Goal: Task Accomplishment & Management: Manage account settings

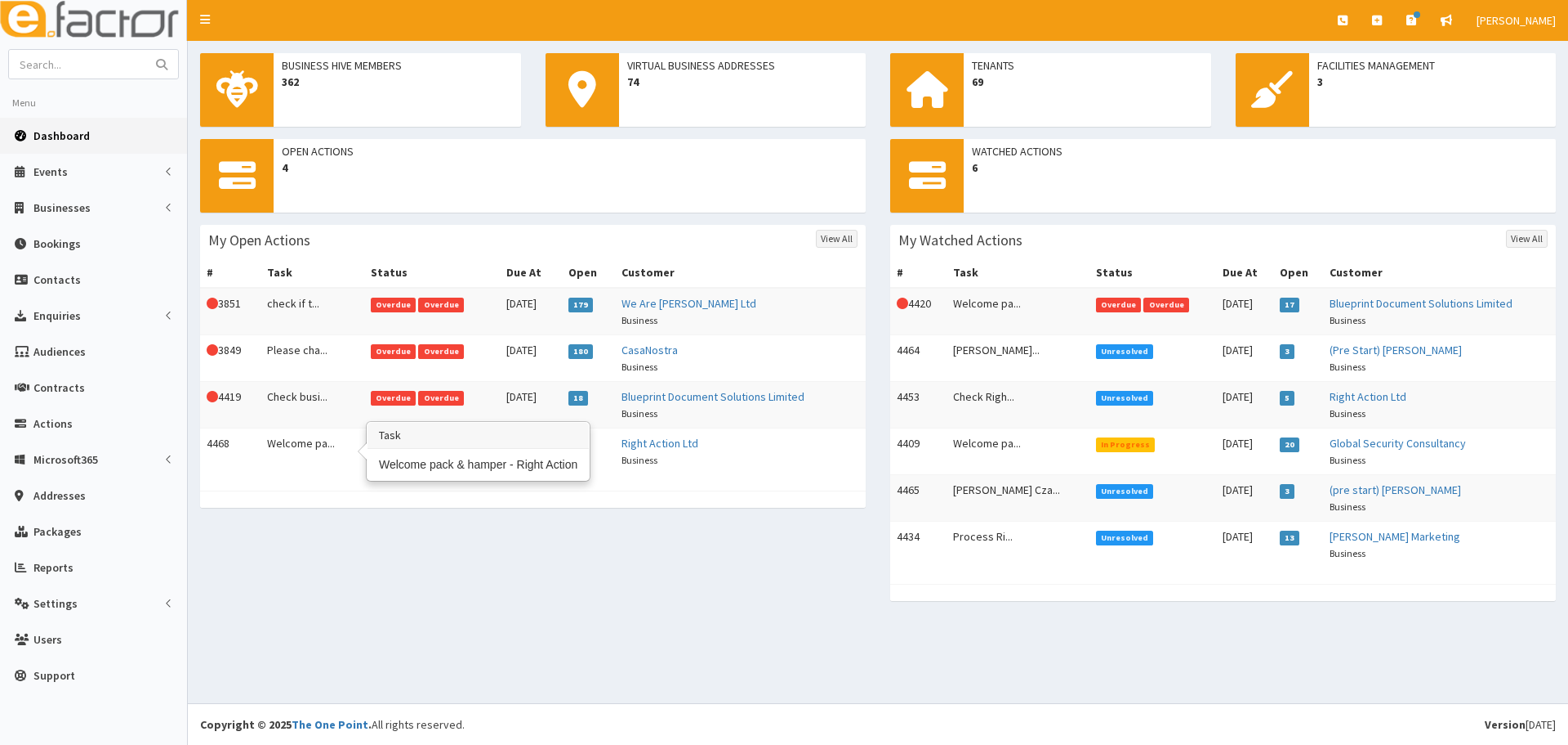
click at [344, 447] on td "Welcome pa..." at bounding box center [312, 452] width 103 height 47
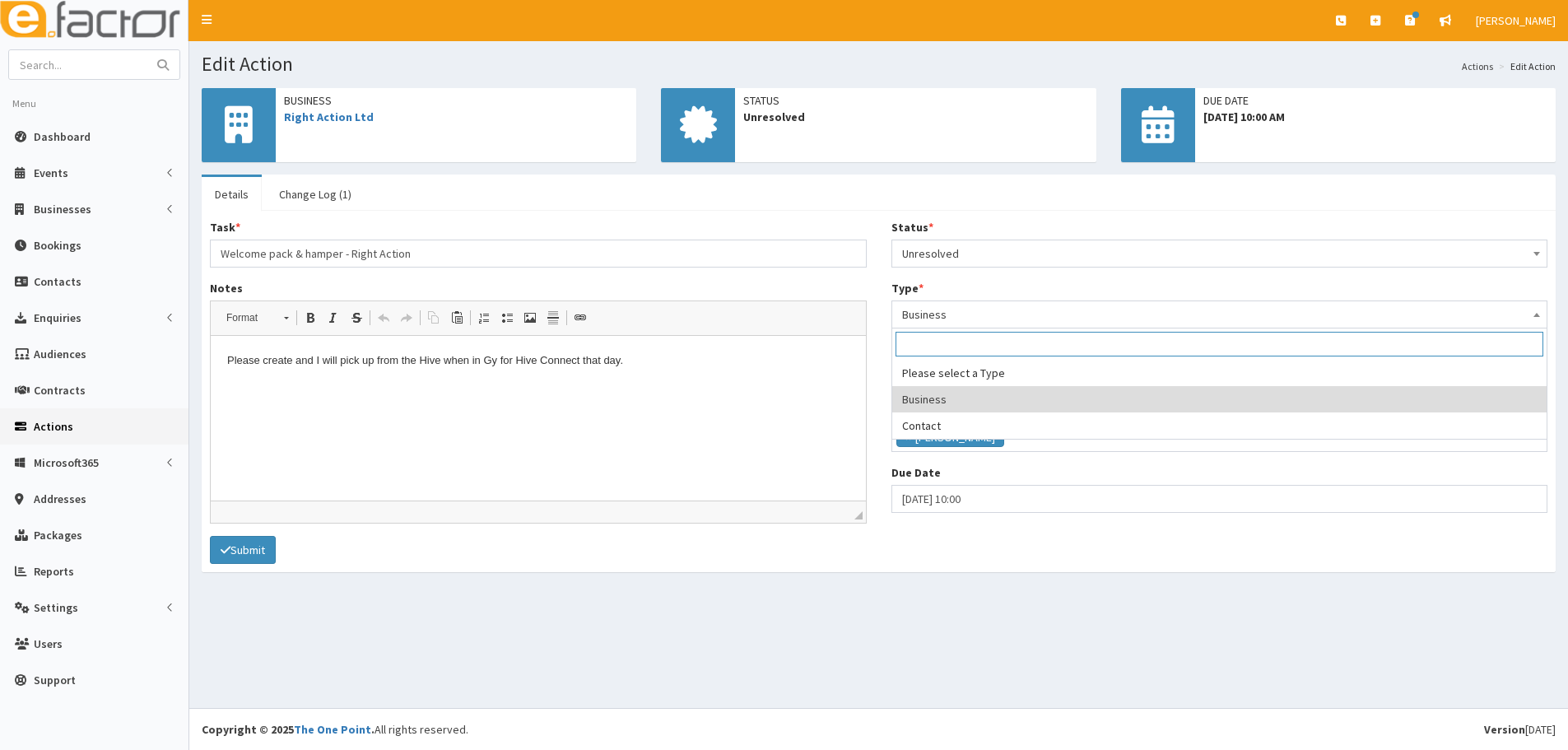
click at [965, 312] on span "Business" at bounding box center [1219, 314] width 636 height 23
click at [965, 243] on span "Unresolved" at bounding box center [1219, 253] width 636 height 23
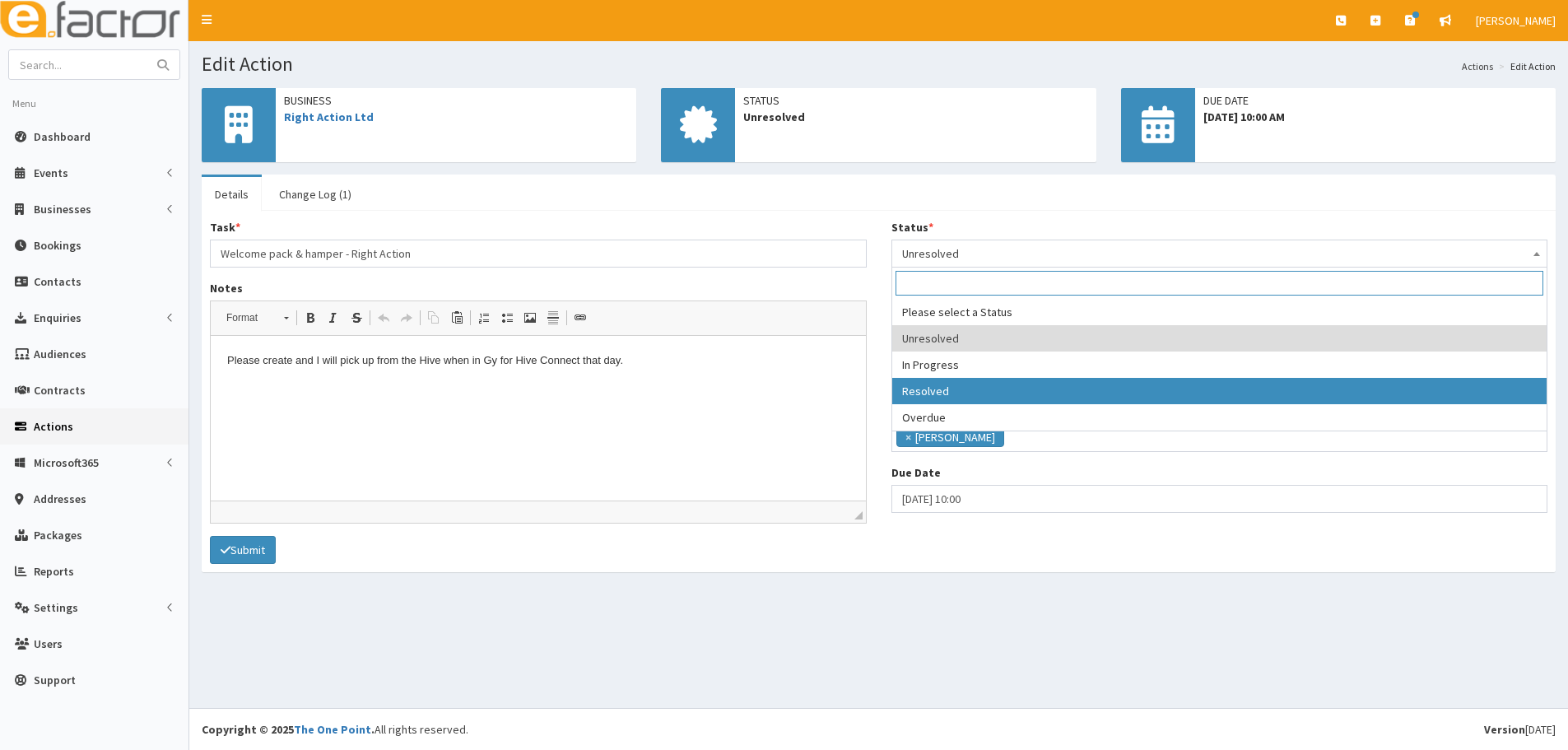
select select "3"
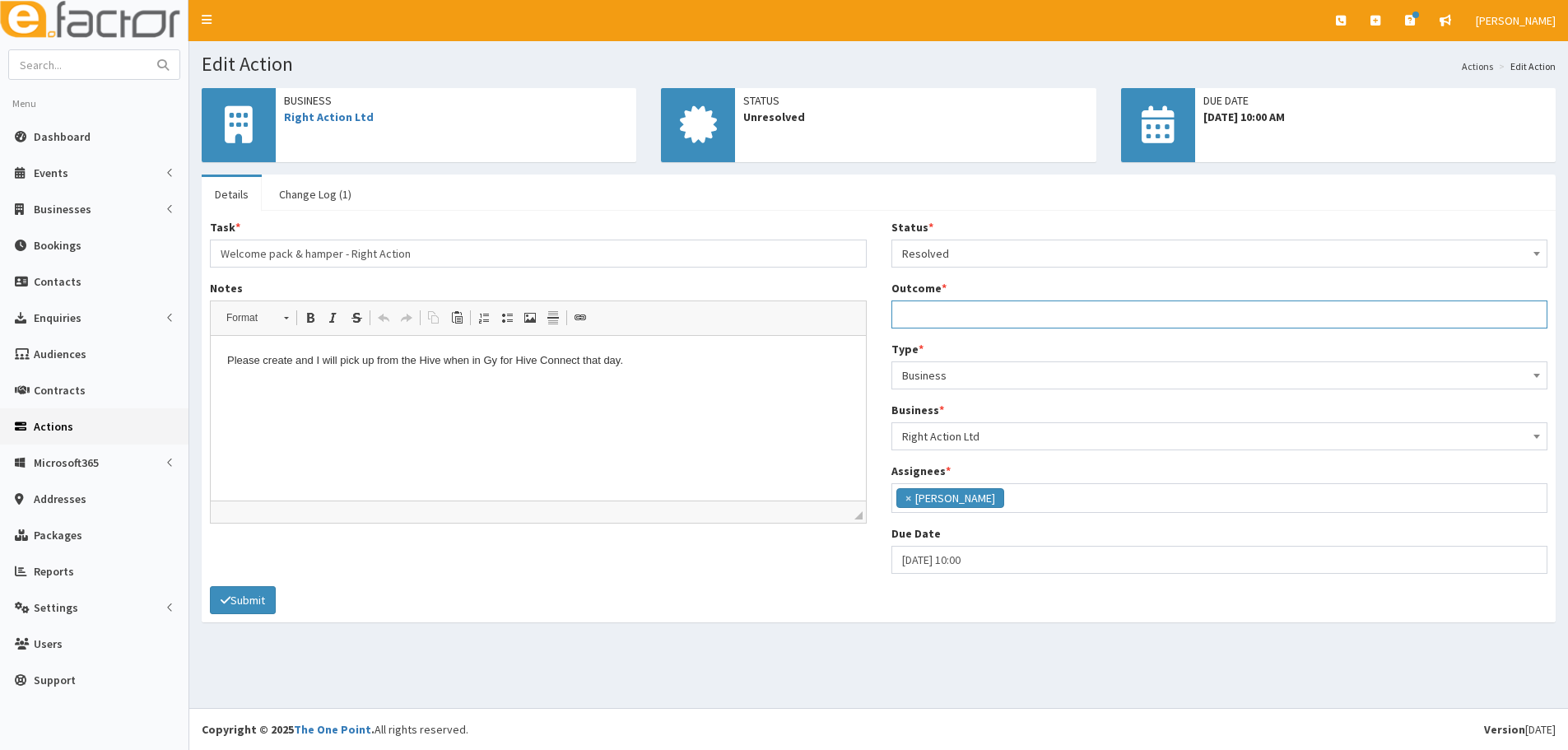
click at [957, 321] on input "Outcome *" at bounding box center [1219, 314] width 657 height 28
click at [927, 320] on input "Outcome *" at bounding box center [1219, 314] width 657 height 28
type input "Hamper made and in office for collection"
click at [849, 380] on html "Please create and I will pick up from the Hive when in Gy for Hive Connect that…" at bounding box center [538, 361] width 656 height 50
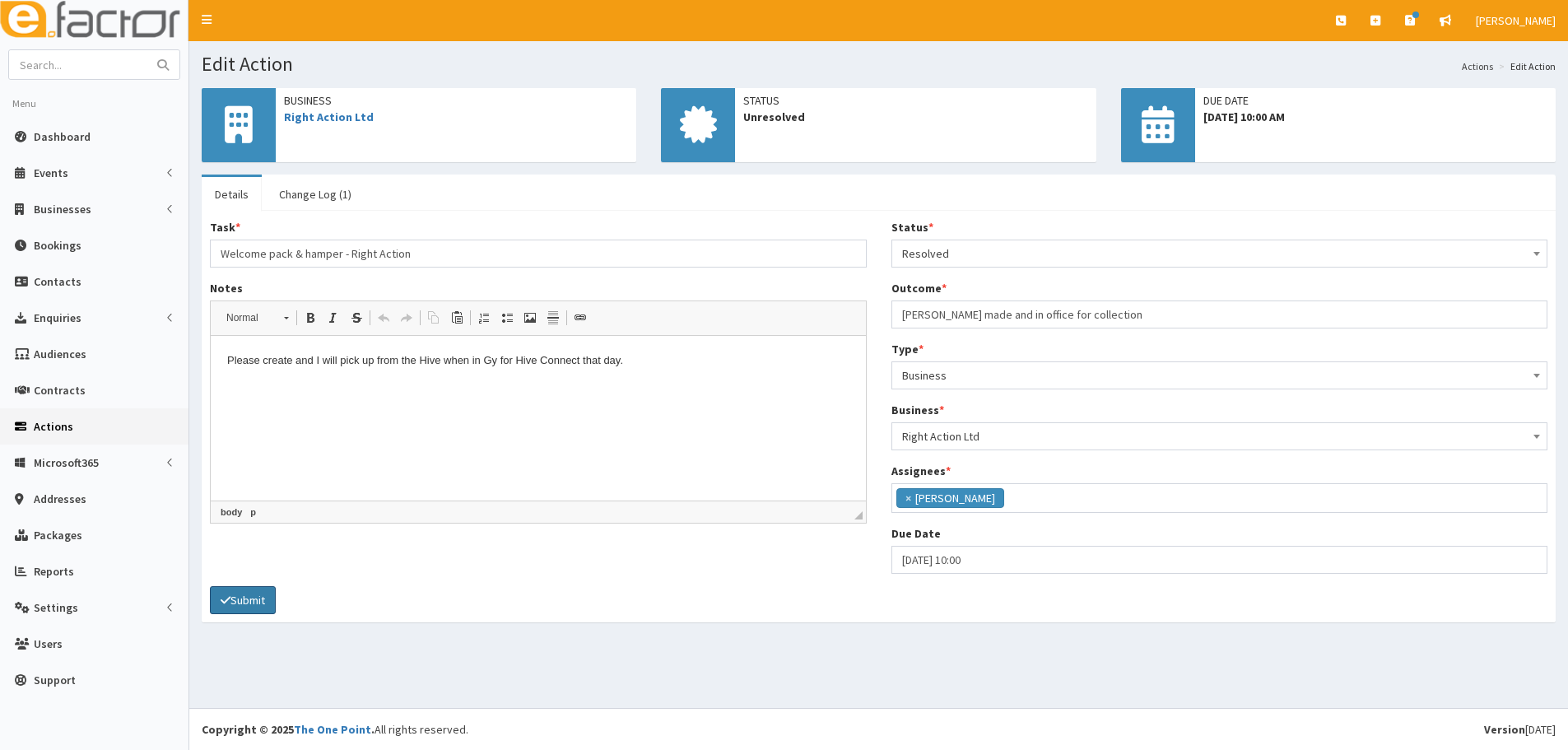
click at [245, 603] on button "Submit" at bounding box center [243, 600] width 66 height 28
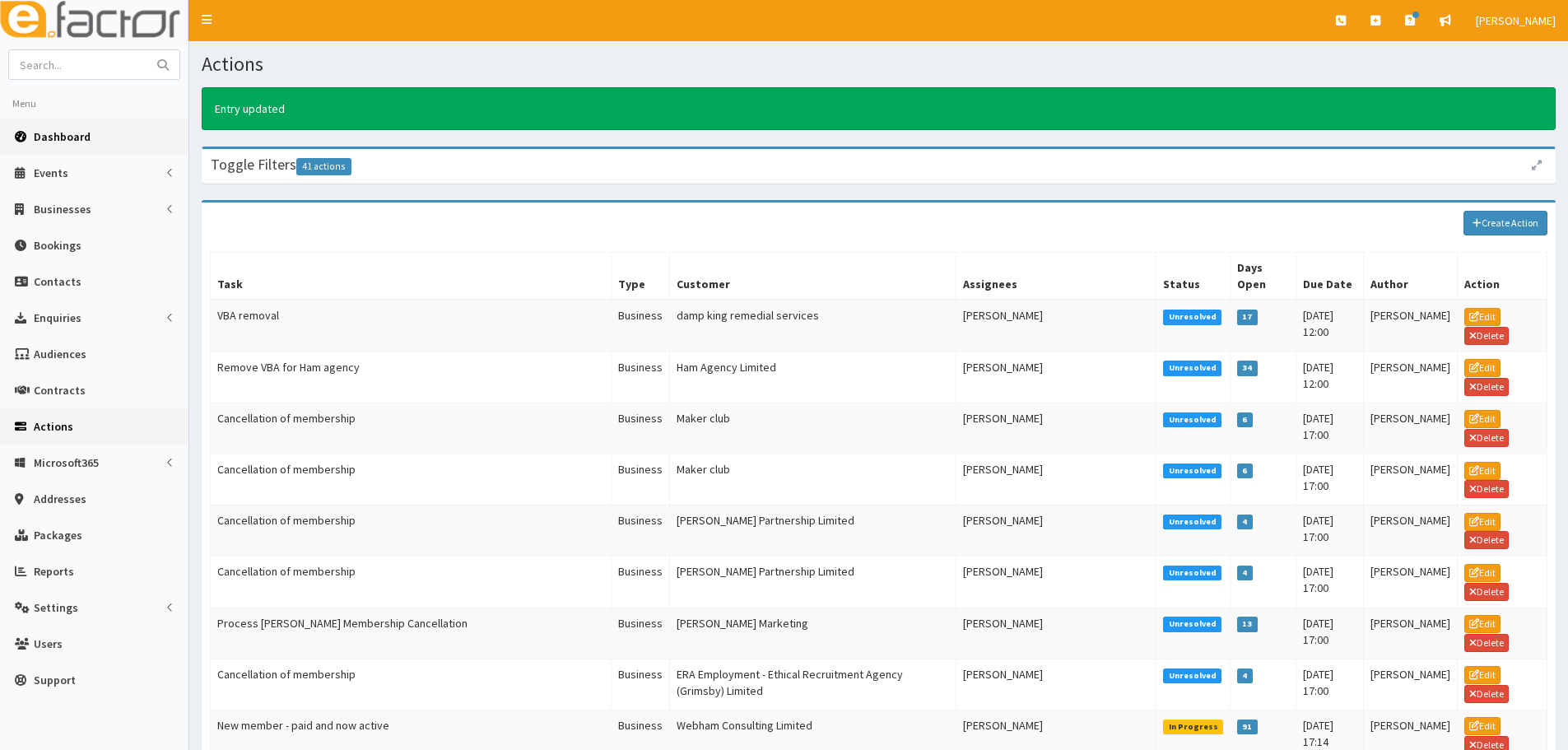
click at [71, 147] on link "Dashboard" at bounding box center [94, 136] width 189 height 36
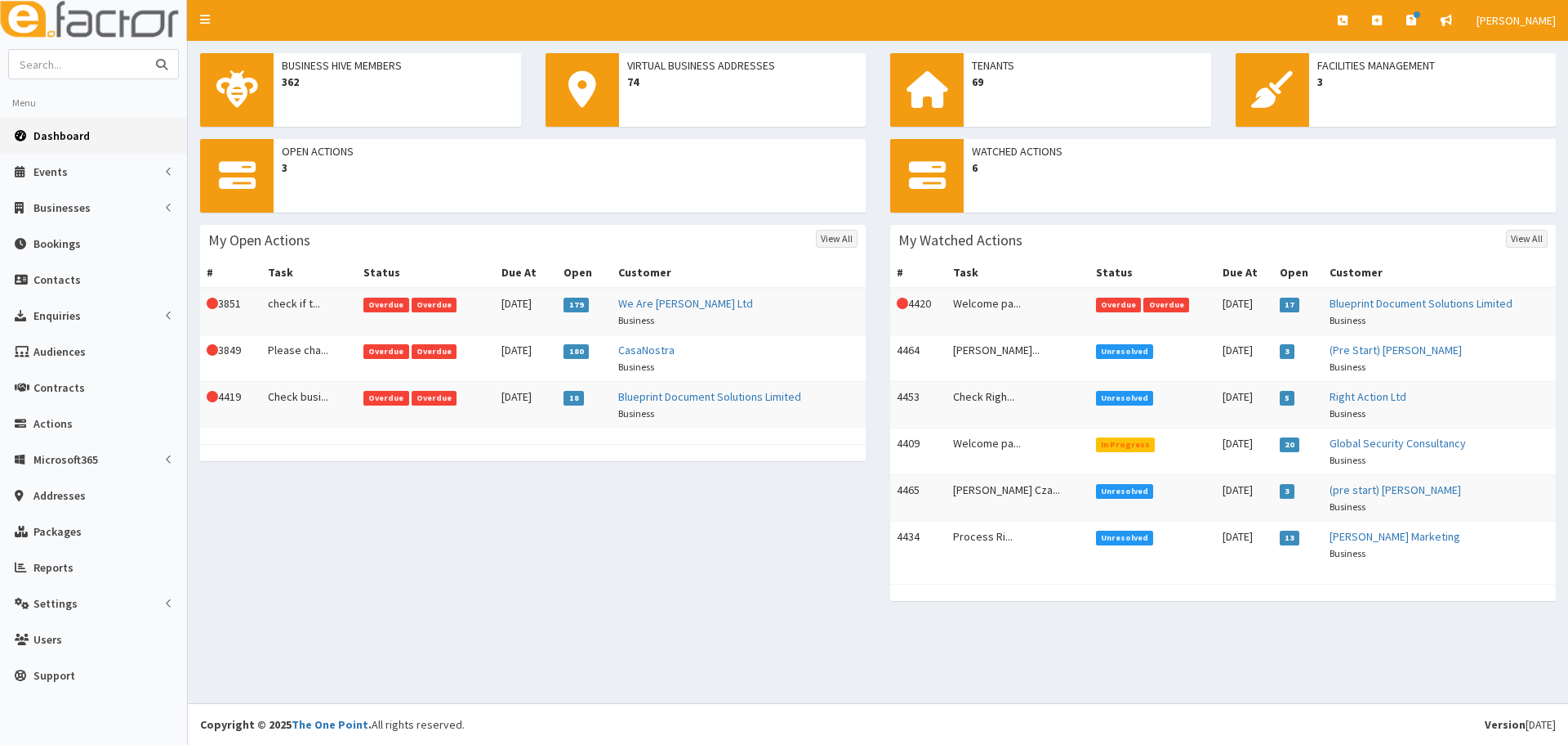
click at [95, 65] on input "text" at bounding box center [78, 64] width 137 height 28
type input "right action"
click at [146, 50] on button "submit" at bounding box center [162, 64] width 33 height 28
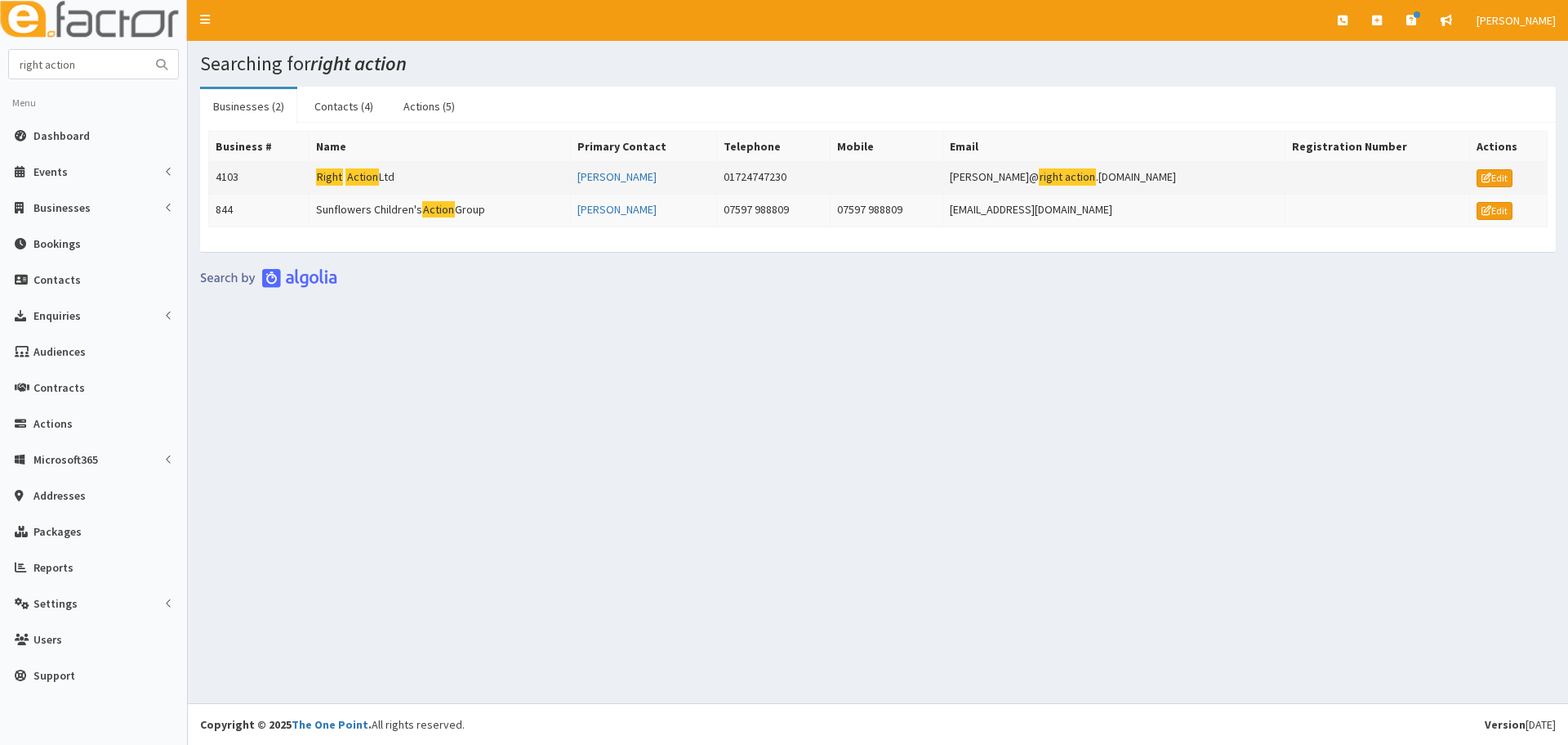
click at [400, 174] on td "Right Action Ltd" at bounding box center [439, 178] width 261 height 33
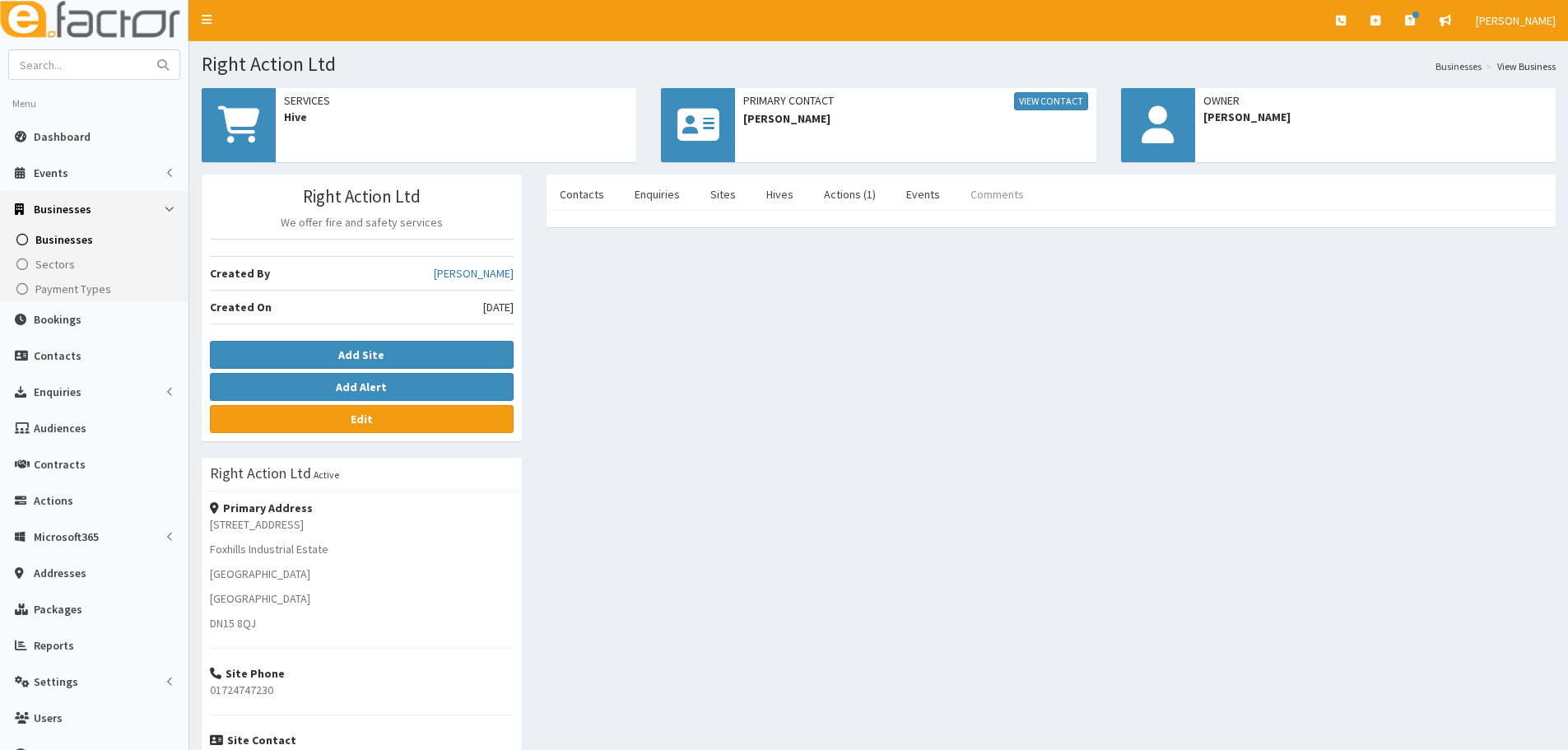
click at [994, 195] on link "Comments" at bounding box center [998, 194] width 80 height 34
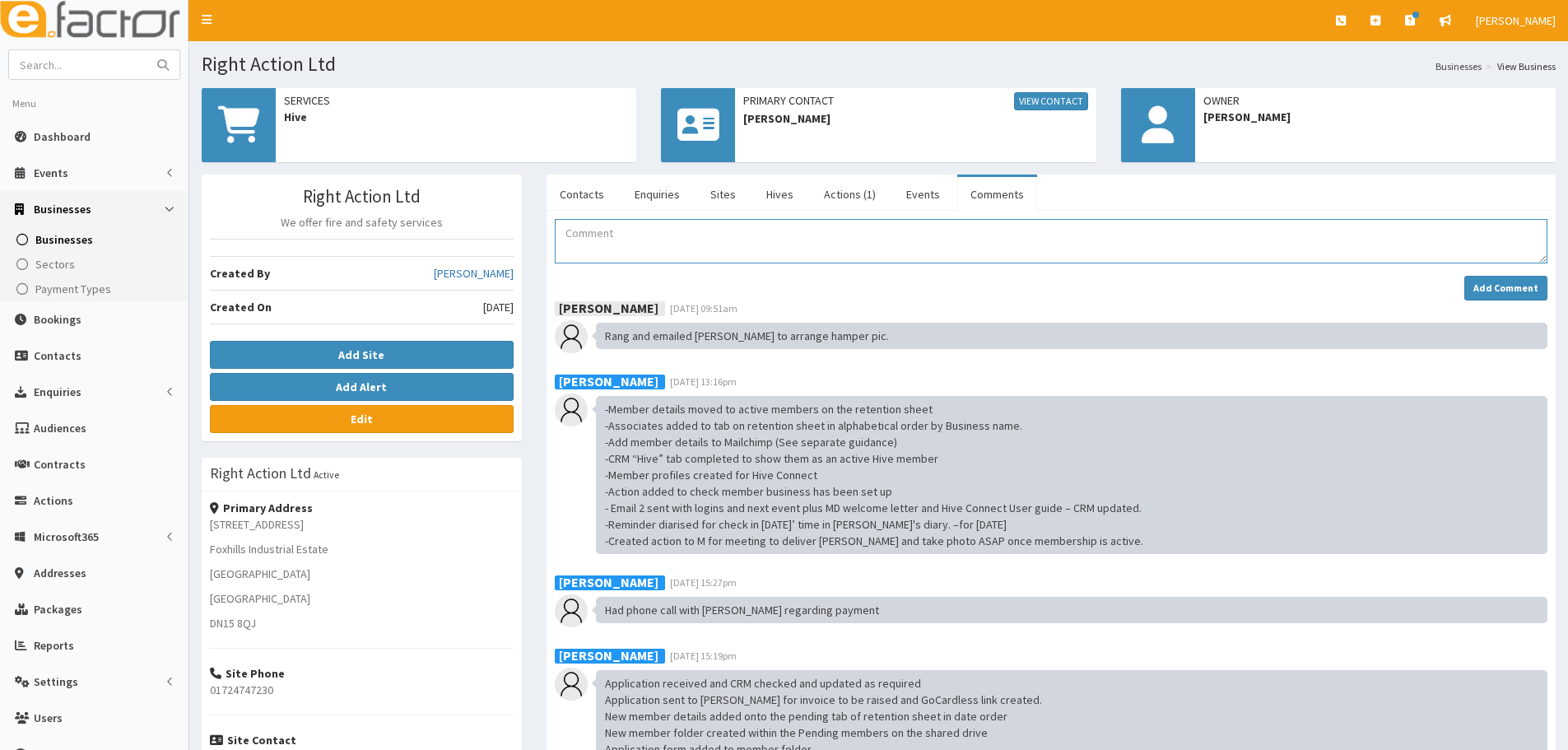
click at [829, 240] on textarea "Comment" at bounding box center [1052, 241] width 993 height 45
type textarea "Welcome pack and hamper made"
click at [1484, 284] on strong "Add Comment" at bounding box center [1505, 287] width 65 height 12
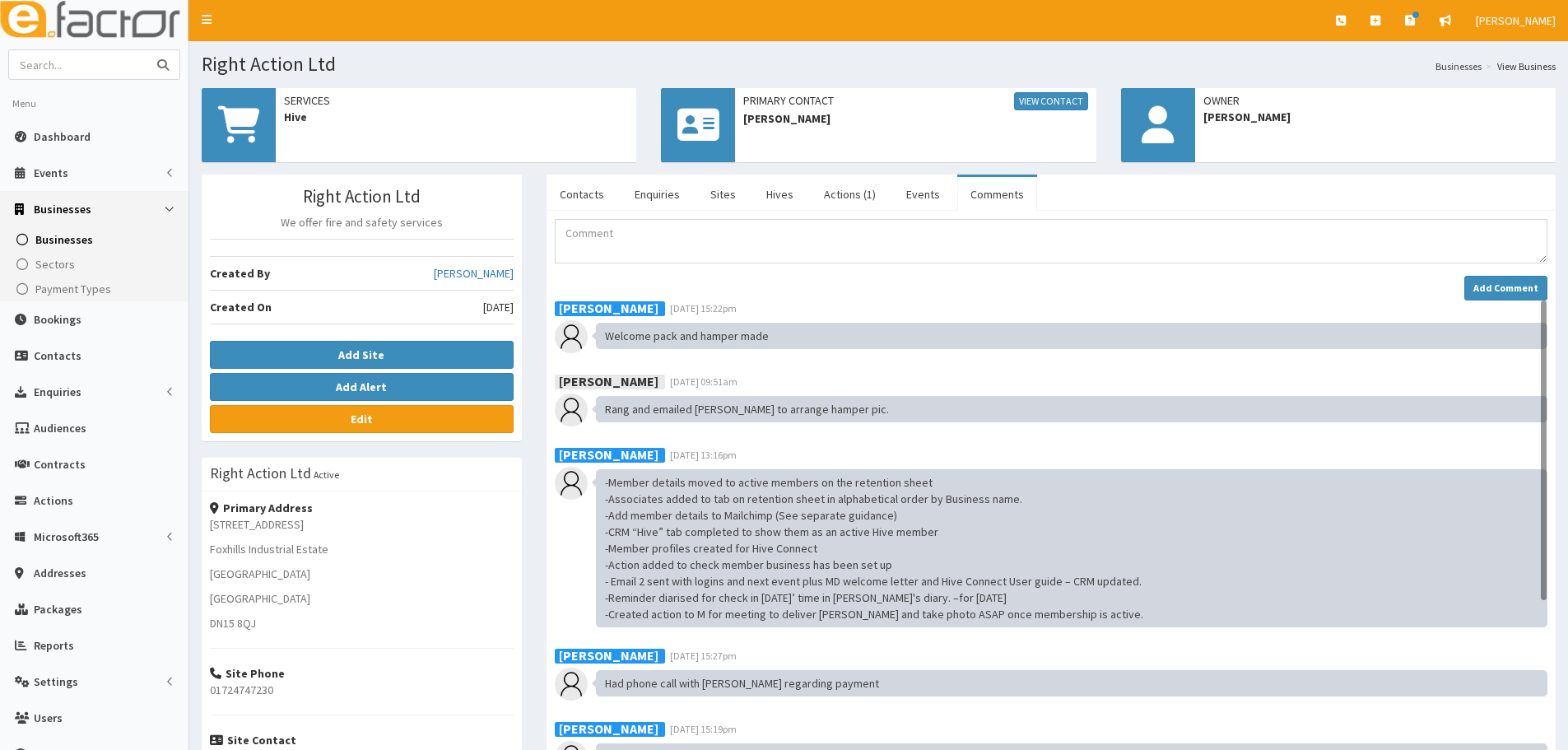
click at [63, 58] on input "text" at bounding box center [79, 64] width 138 height 28
type input "sam cress"
click at [147, 50] on button "submit" at bounding box center [163, 64] width 33 height 28
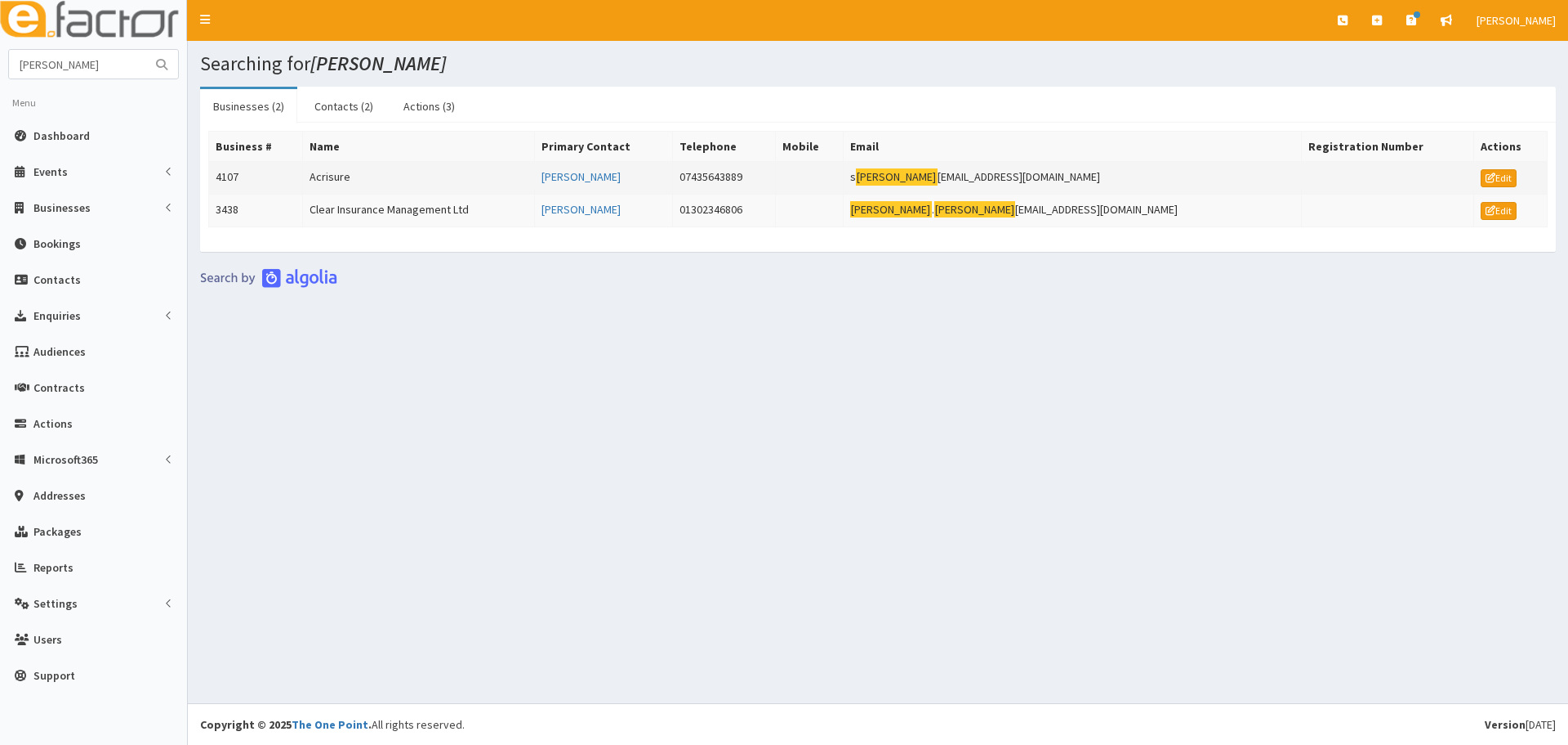
click at [391, 181] on td "Acrisure" at bounding box center [418, 178] width 232 height 33
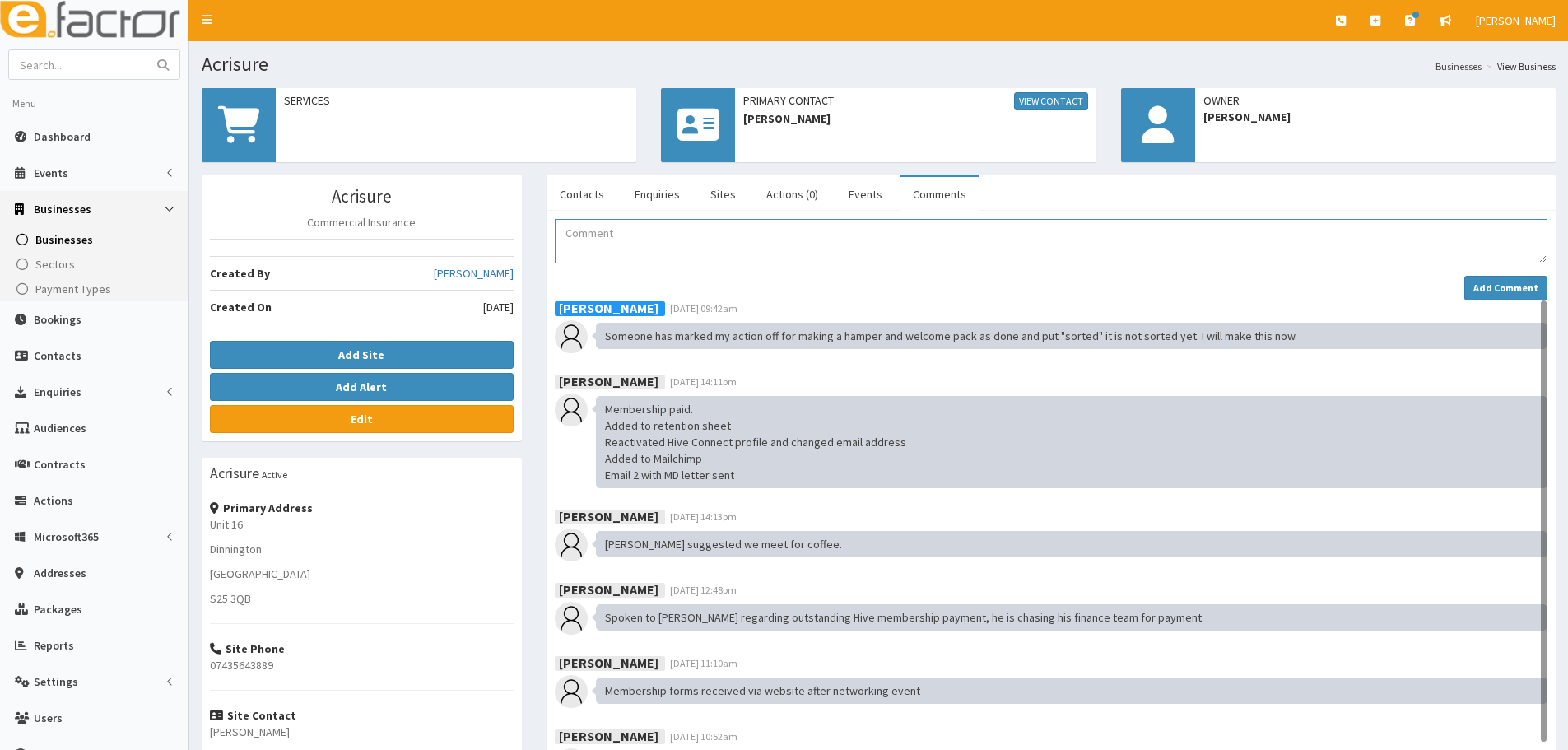
drag, startPoint x: 869, startPoint y: 214, endPoint x: 753, endPoint y: 248, distance: 120.9
click at [753, 248] on textarea "Comment" at bounding box center [1052, 241] width 993 height 45
type textarea "Welcome pack and hamper made"
click at [1477, 296] on button "Add Comment" at bounding box center [1506, 288] width 83 height 25
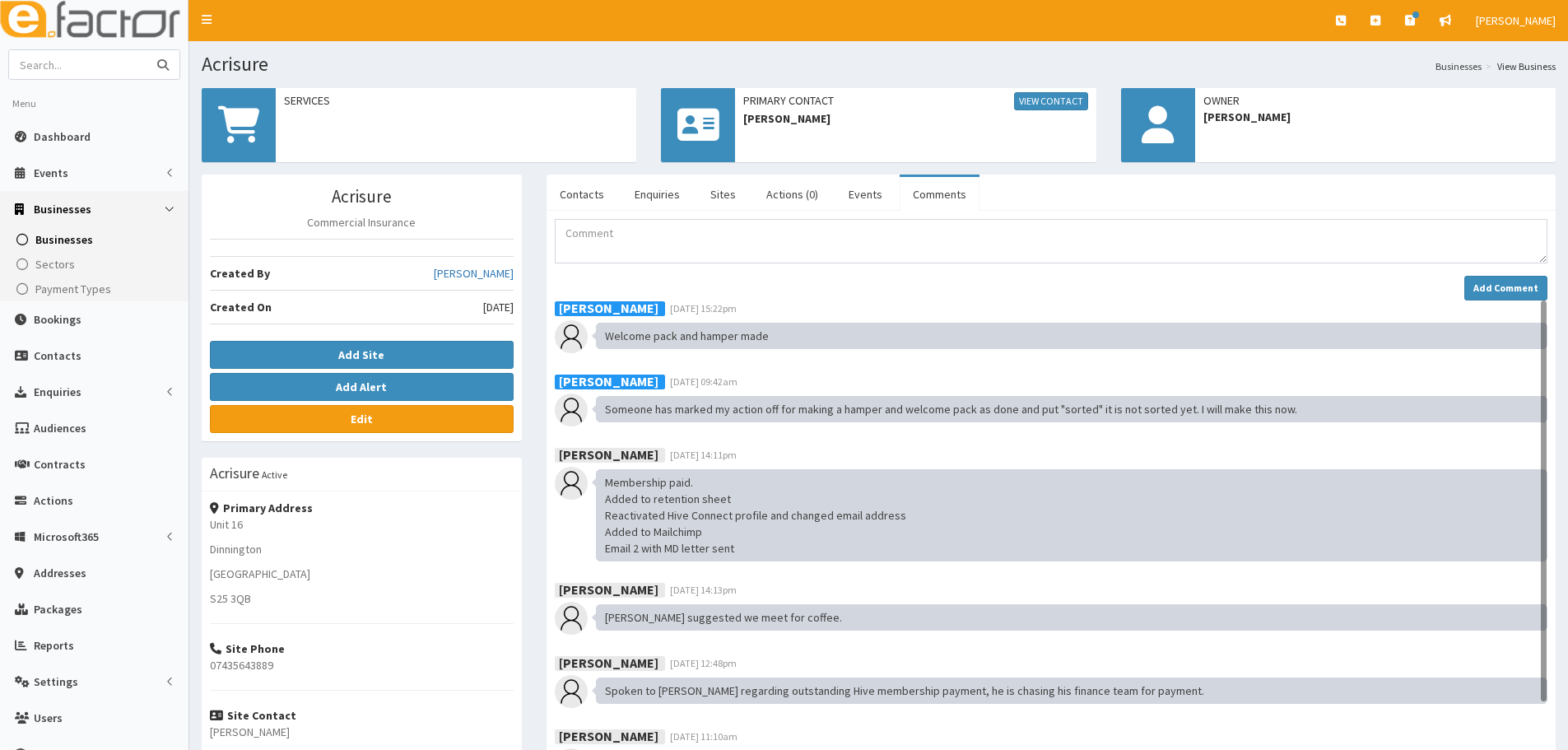
click at [64, 69] on input "text" at bounding box center [79, 64] width 138 height 28
type input "north [PERSON_NAME]"
click at [147, 50] on button "submit" at bounding box center [163, 64] width 33 height 28
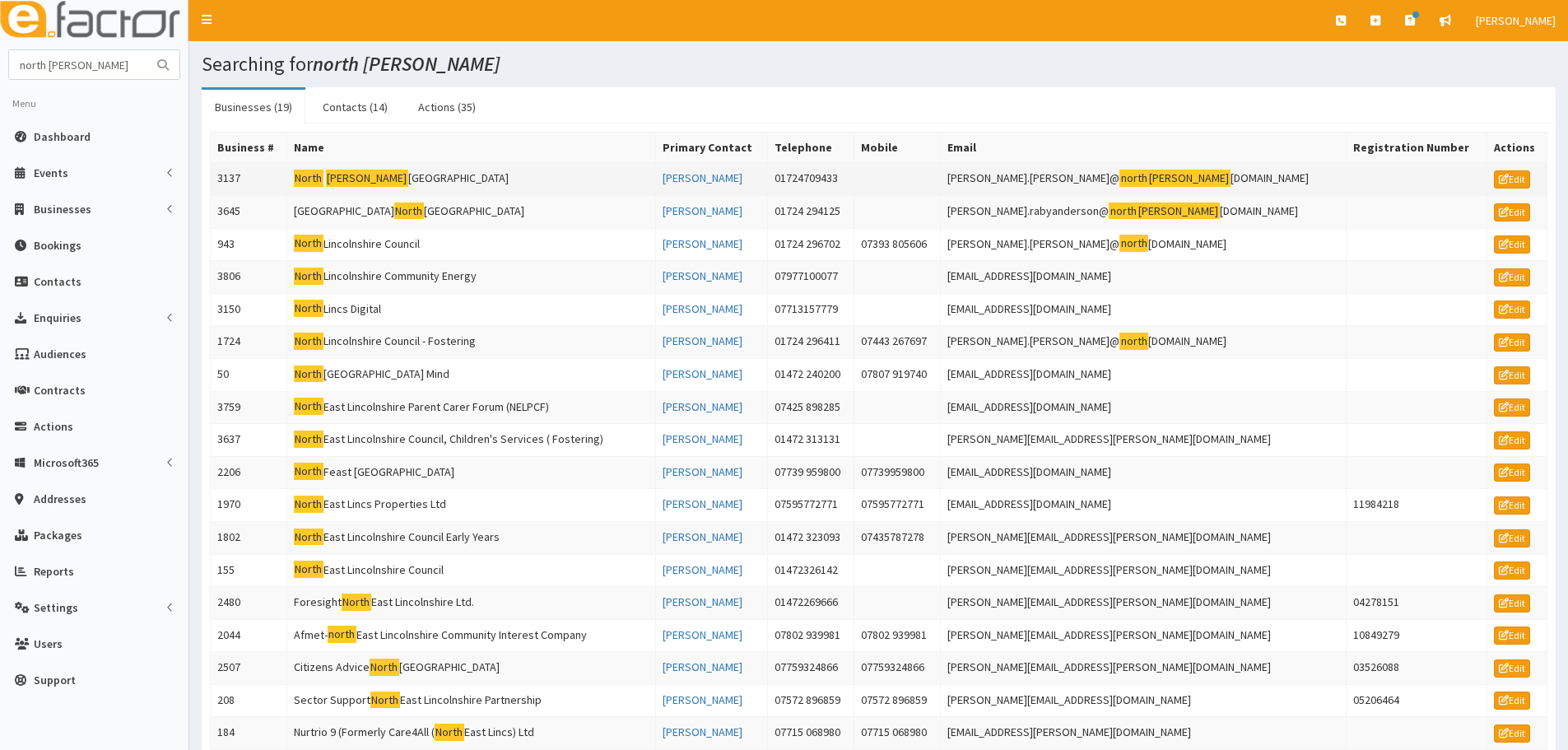
click at [349, 177] on mark "[PERSON_NAME]" at bounding box center [367, 178] width 82 height 17
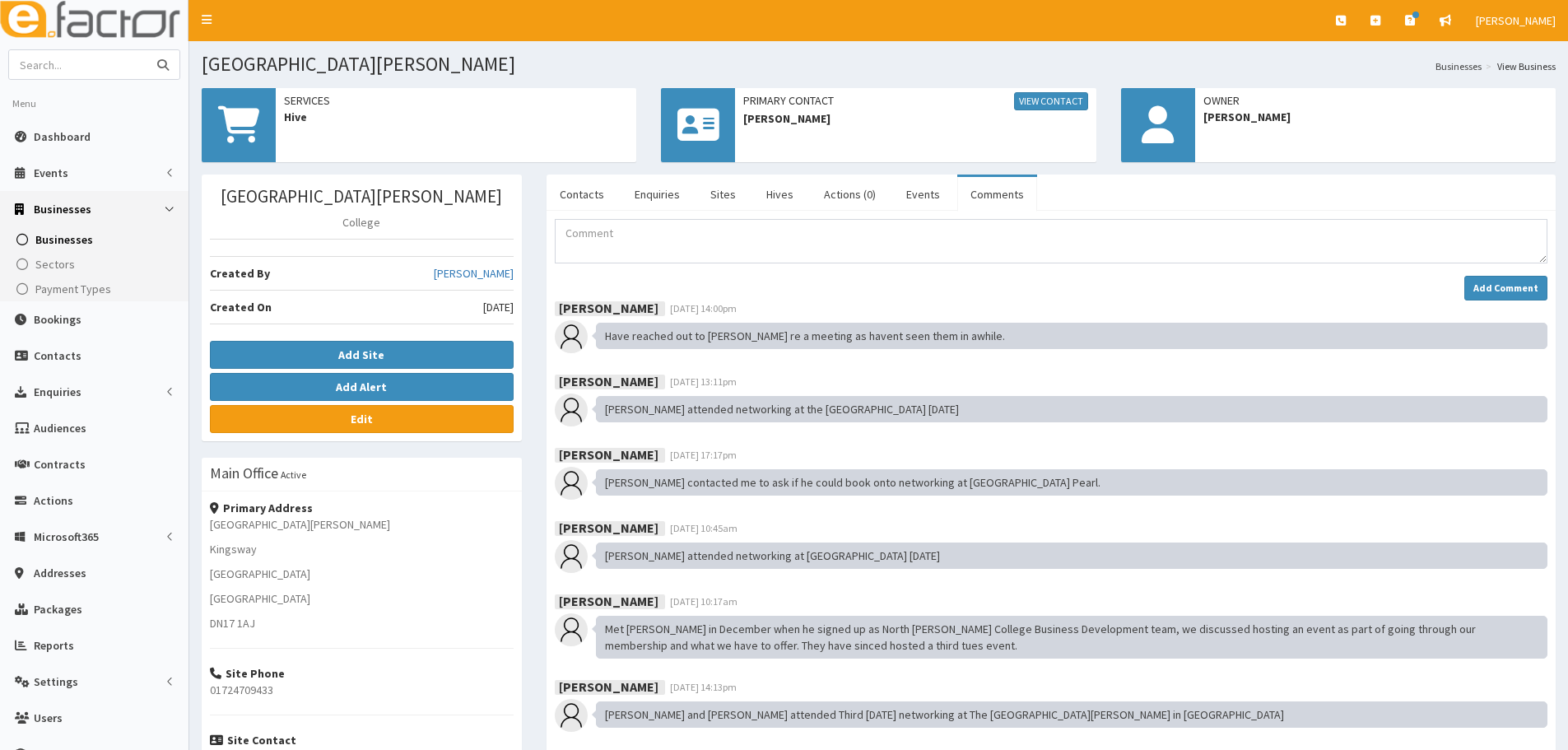
click at [92, 64] on input "text" at bounding box center [79, 64] width 138 height 28
type input "North Lind"
click at [147, 50] on button "submit" at bounding box center [163, 64] width 33 height 28
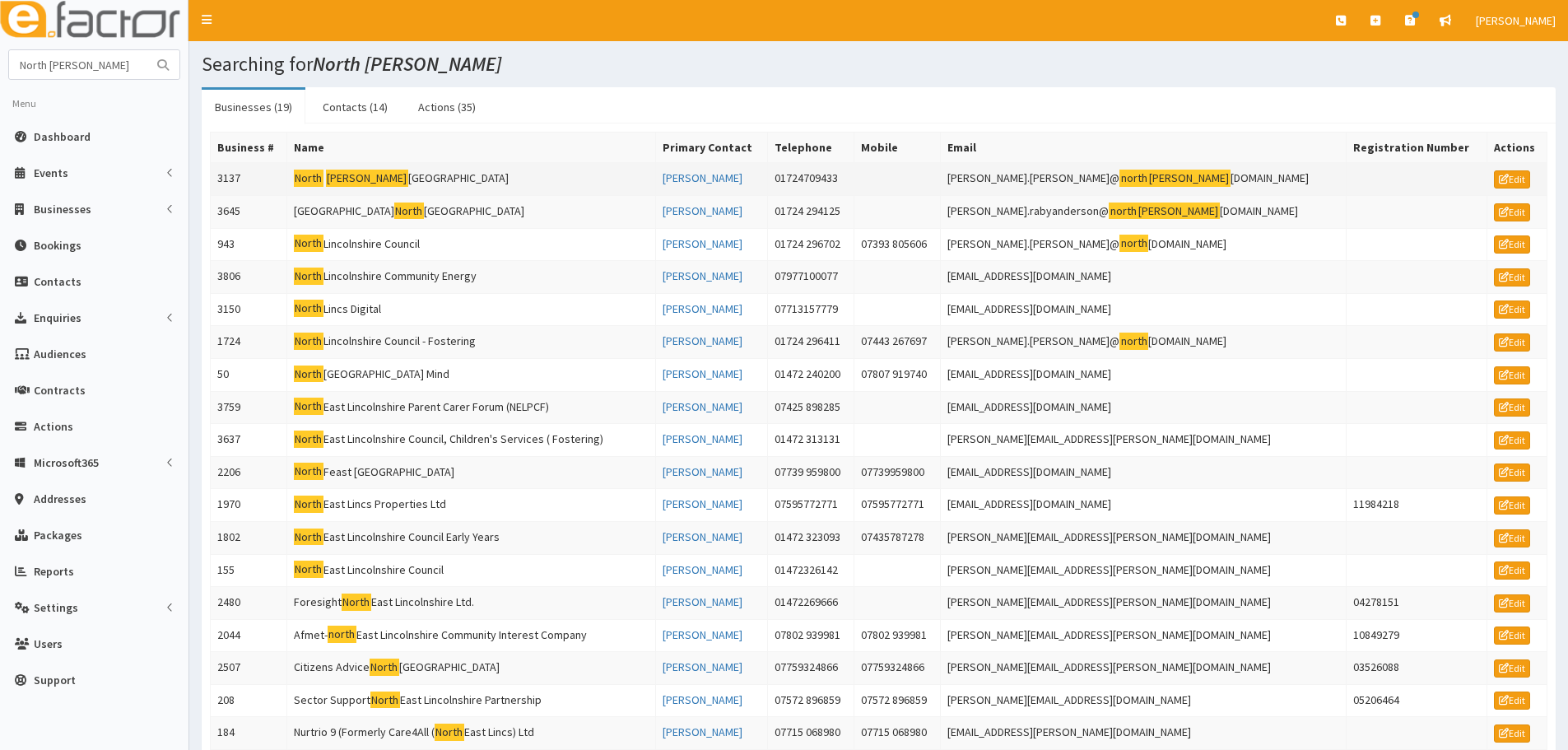
click at [383, 184] on td "North [PERSON_NAME] sey College" at bounding box center [471, 179] width 369 height 33
